Goal: Transaction & Acquisition: Book appointment/travel/reservation

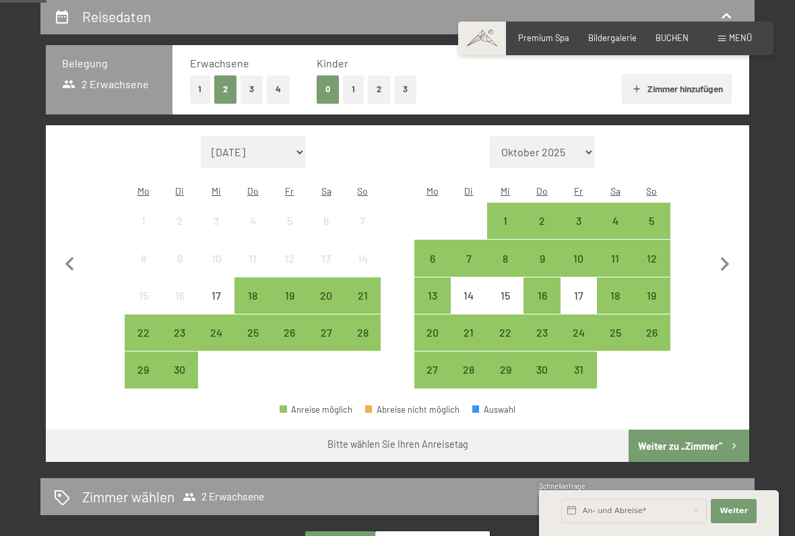
scroll to position [266, 0]
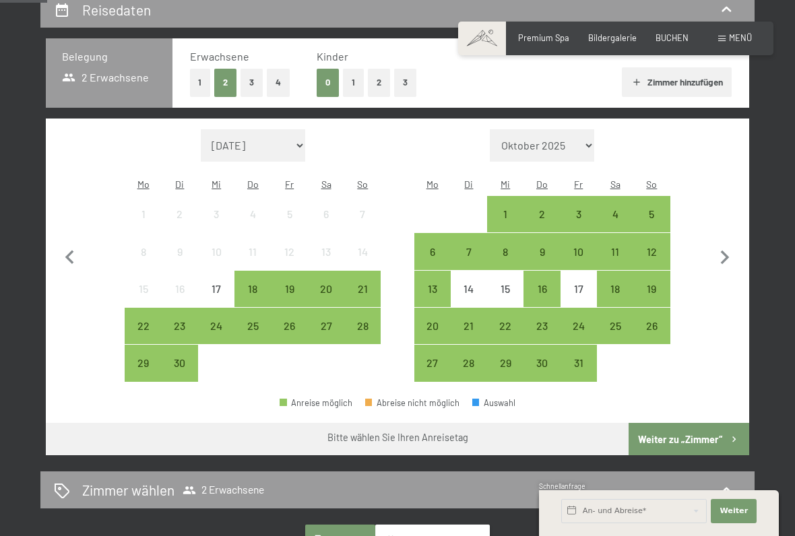
click at [722, 253] on icon "button" at bounding box center [725, 258] width 9 height 14
select select "[DATE]"
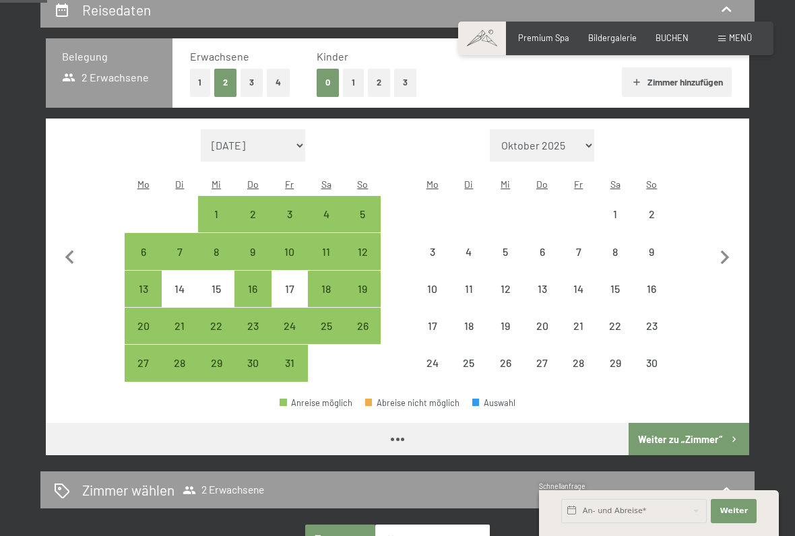
click at [655, 284] on div "16" at bounding box center [651, 301] width 34 height 34
select select "[DATE]"
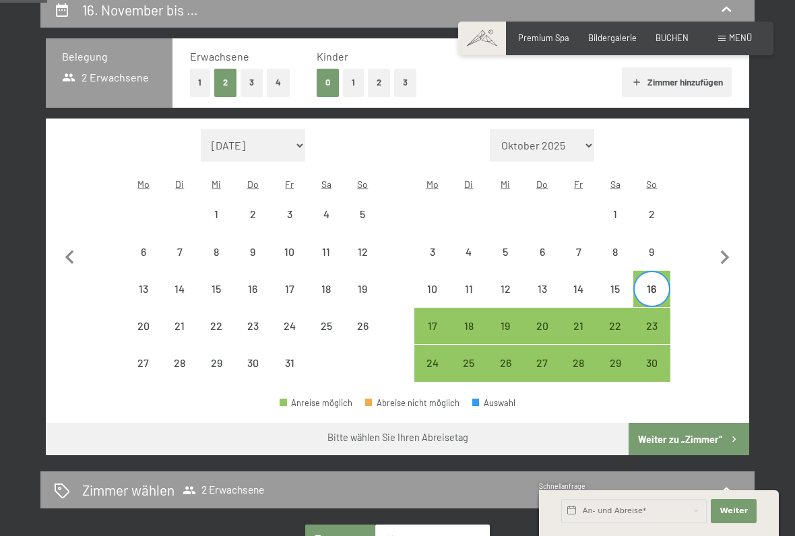
click at [541, 309] on div "20" at bounding box center [542, 326] width 34 height 34
select select "[DATE]"
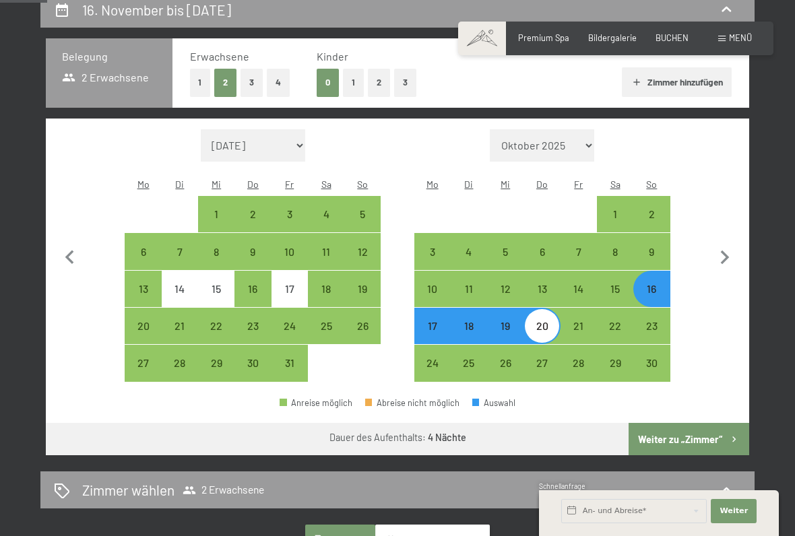
click at [690, 423] on button "Weiter zu „Zimmer“" at bounding box center [688, 439] width 121 height 32
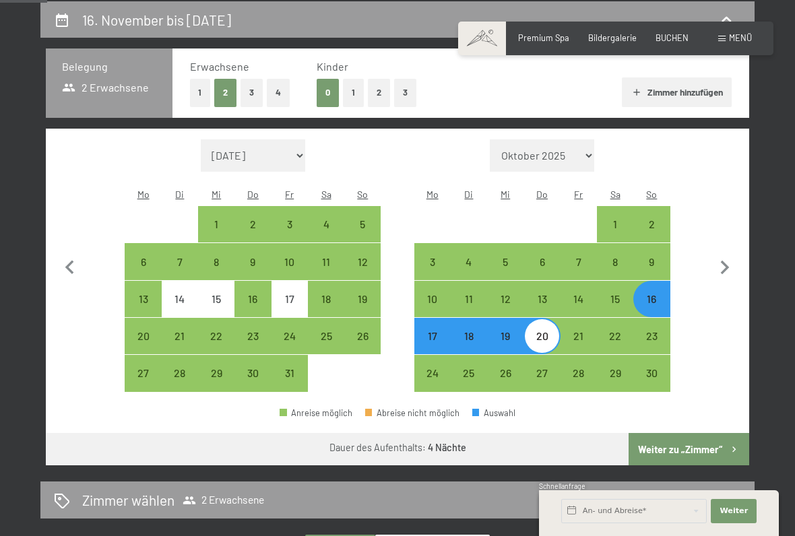
select select "[DATE]"
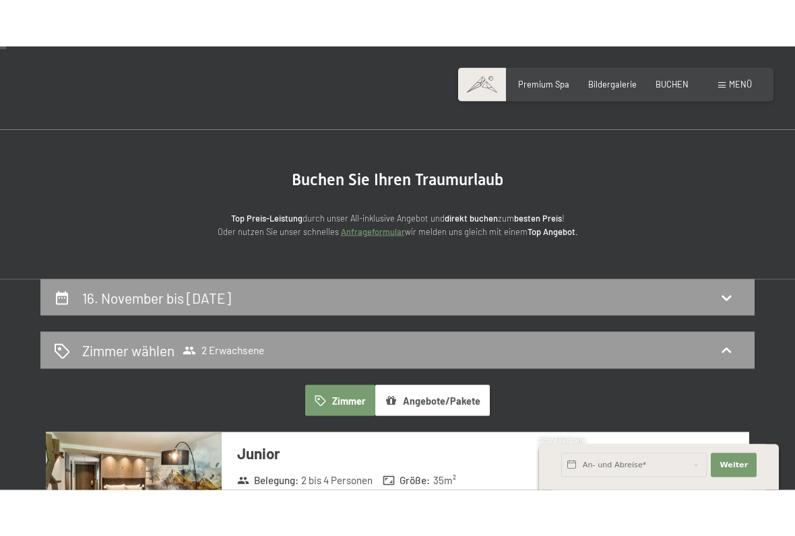
scroll to position [0, 0]
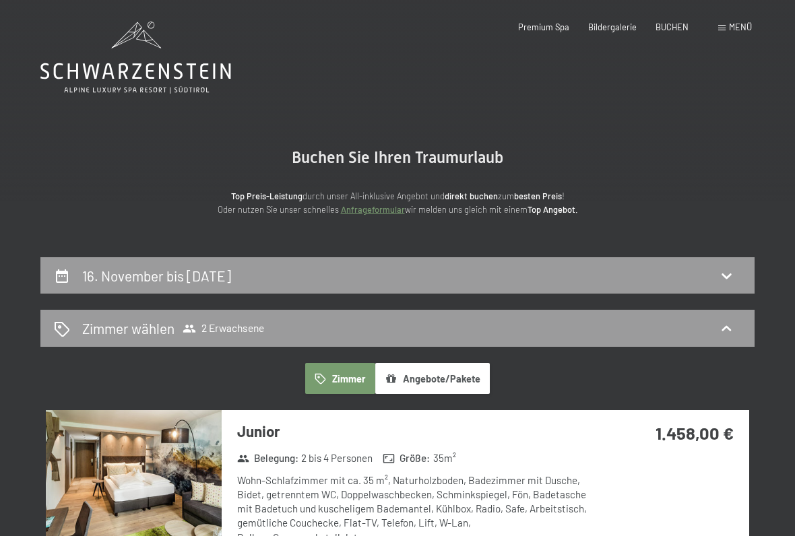
click at [94, 272] on h2 "16. November bis [DATE]" at bounding box center [156, 275] width 149 height 17
select select "[DATE]"
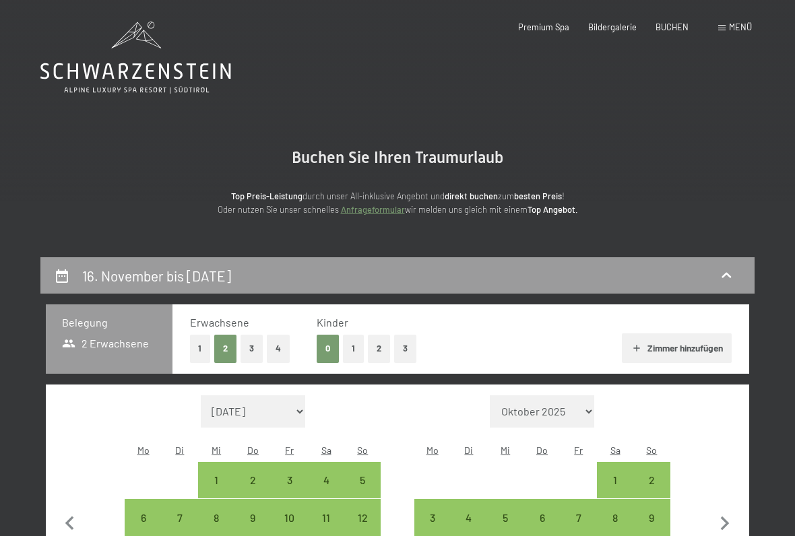
scroll to position [256, 0]
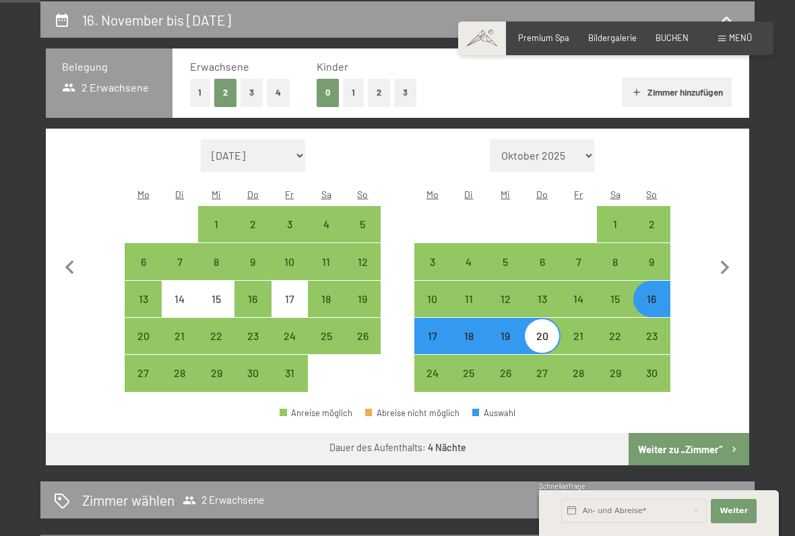
click at [650, 282] on div "16" at bounding box center [651, 299] width 34 height 34
select select "[DATE]"
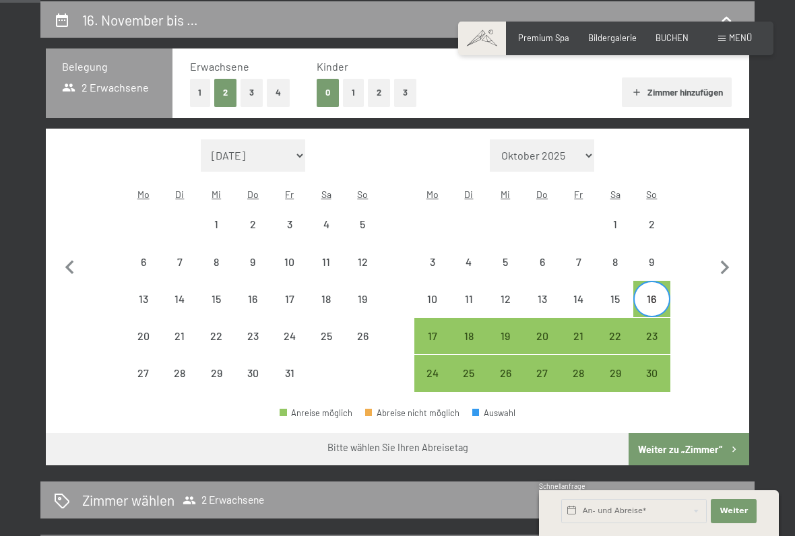
click at [581, 331] on div "21" at bounding box center [579, 348] width 34 height 34
select select "[DATE]"
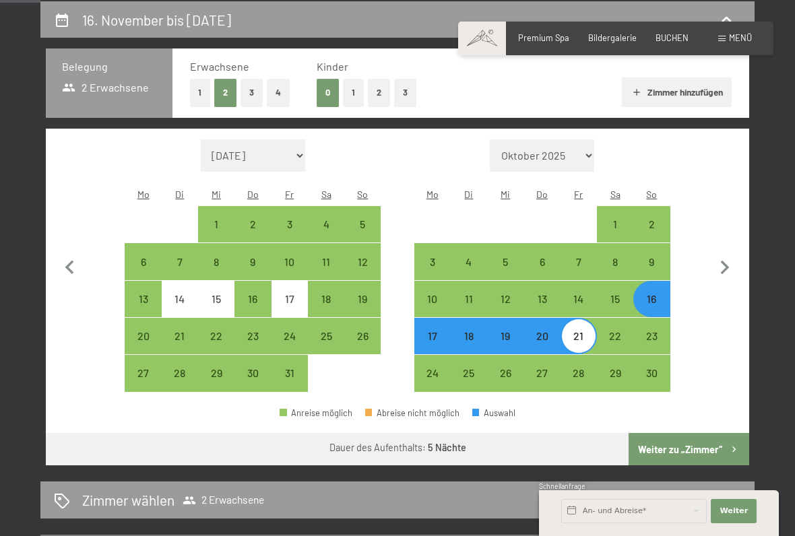
click at [683, 433] on button "Weiter zu „Zimmer“" at bounding box center [688, 449] width 121 height 32
select select "[DATE]"
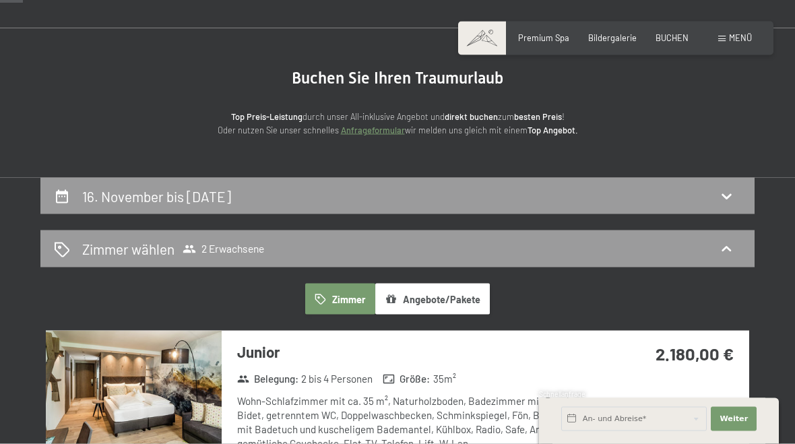
scroll to position [0, 0]
